Goal: Navigation & Orientation: Find specific page/section

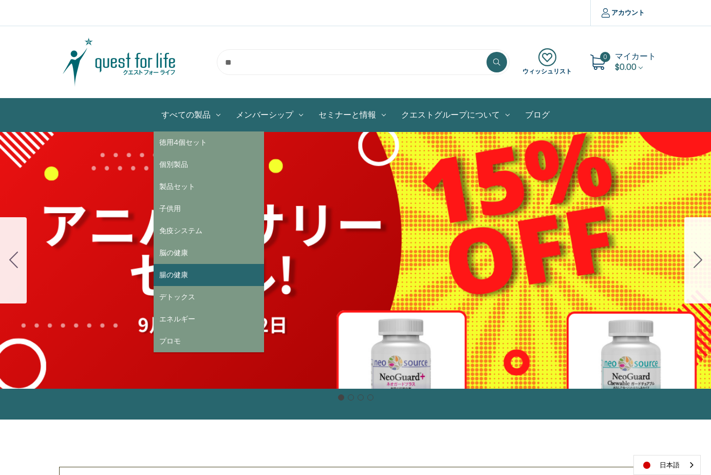
click at [181, 272] on link "腸の健康" at bounding box center [209, 275] width 111 height 22
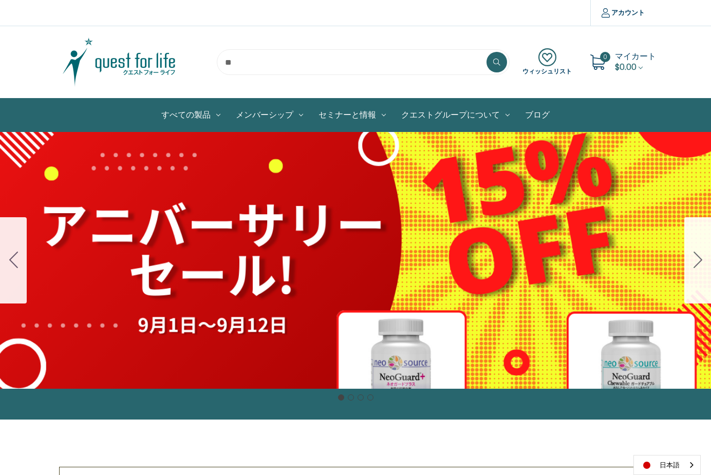
click at [695, 257] on icon "Go to slide 2" at bounding box center [698, 260] width 9 height 16
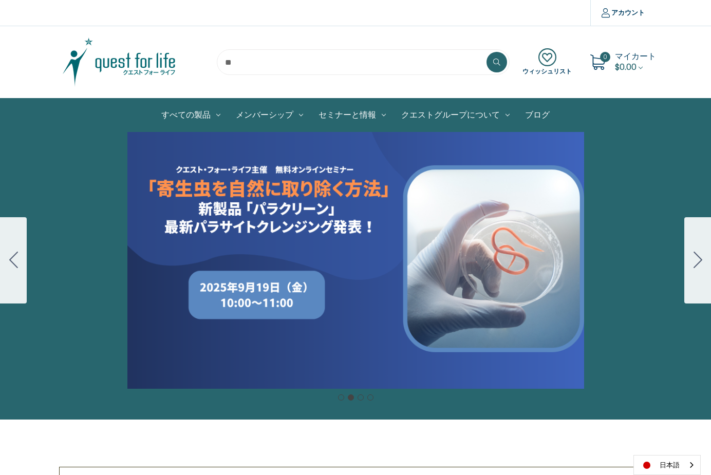
click at [695, 257] on icon "Go to slide 3" at bounding box center [698, 260] width 9 height 16
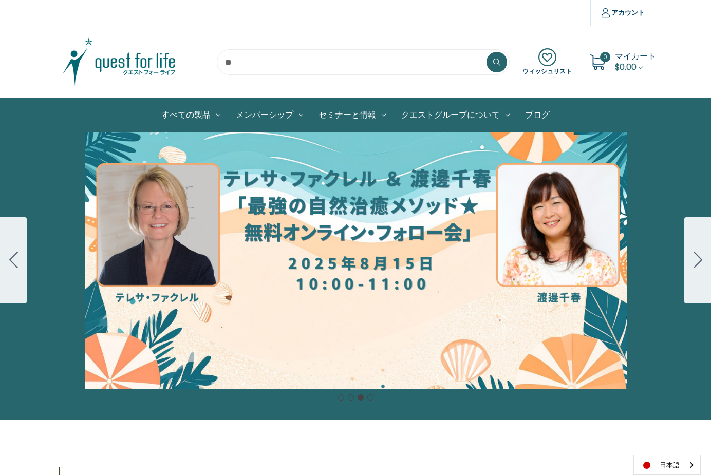
click at [695, 257] on icon "Go to slide 4" at bounding box center [698, 260] width 9 height 16
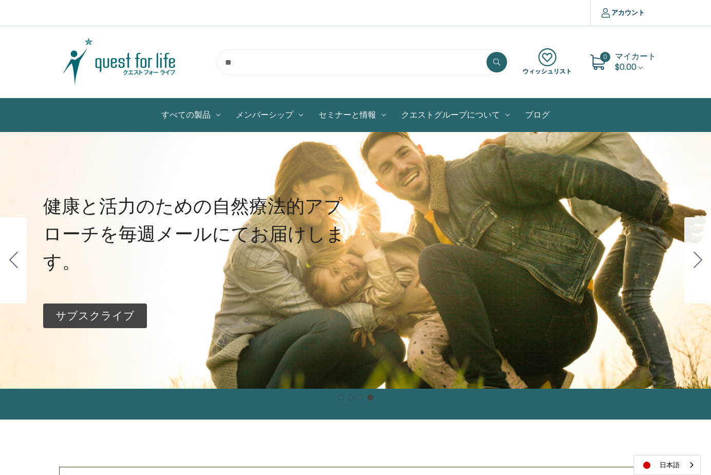
click at [694, 257] on icon "Go to slide 1" at bounding box center [698, 260] width 9 height 16
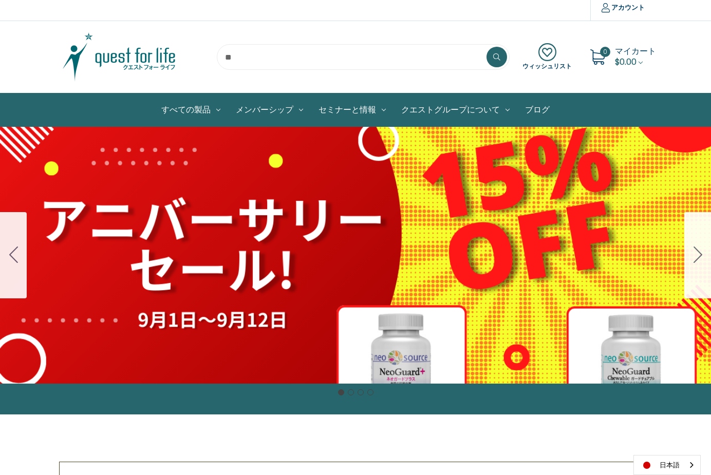
scroll to position [2, 0]
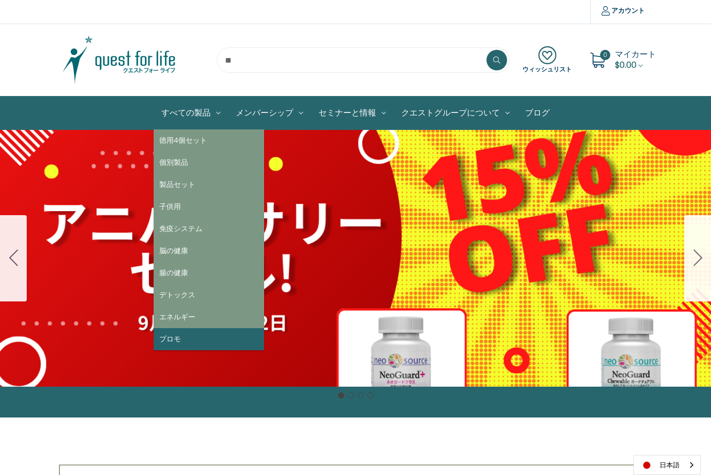
click at [179, 339] on link "プロモ" at bounding box center [209, 339] width 111 height 22
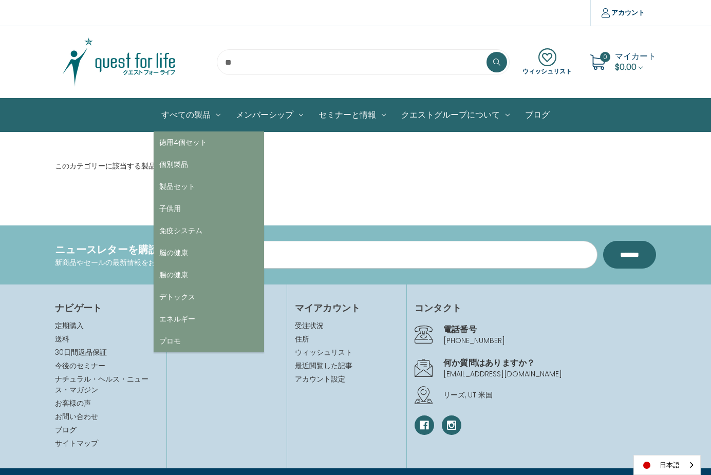
click at [189, 114] on link "すべての製品" at bounding box center [191, 115] width 75 height 33
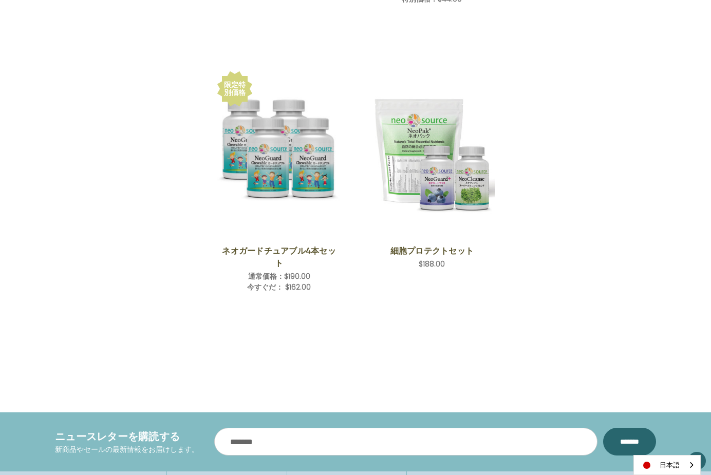
scroll to position [1589, 0]
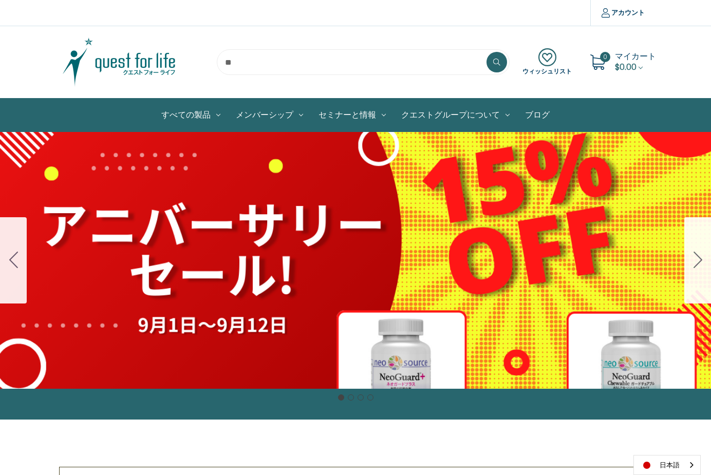
scroll to position [2, 0]
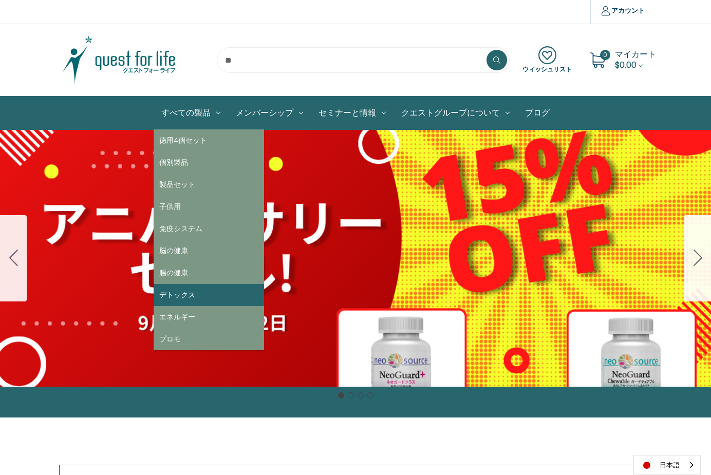
click at [195, 295] on link "デトックス" at bounding box center [209, 295] width 111 height 22
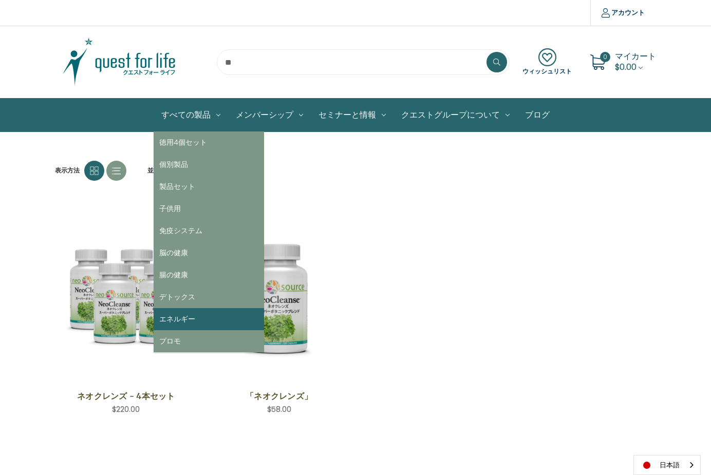
click at [189, 318] on link "エネルギー" at bounding box center [209, 319] width 111 height 22
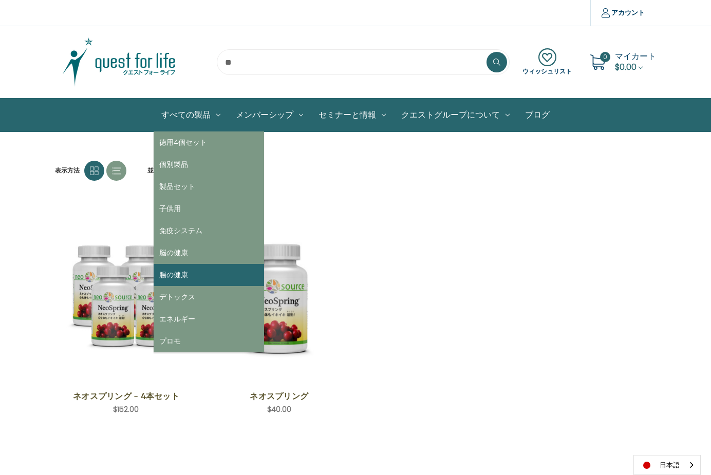
click at [181, 274] on link "腸の健康" at bounding box center [209, 275] width 111 height 22
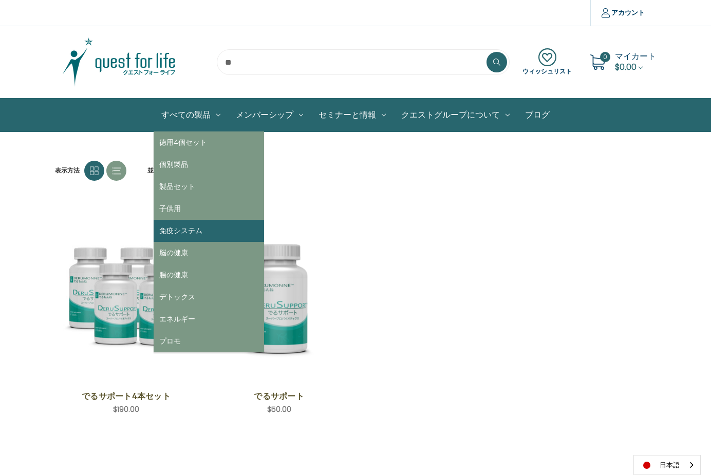
click at [191, 230] on link "免疫システム" at bounding box center [209, 231] width 111 height 22
